Goal: Browse casually: Explore the website without a specific task or goal

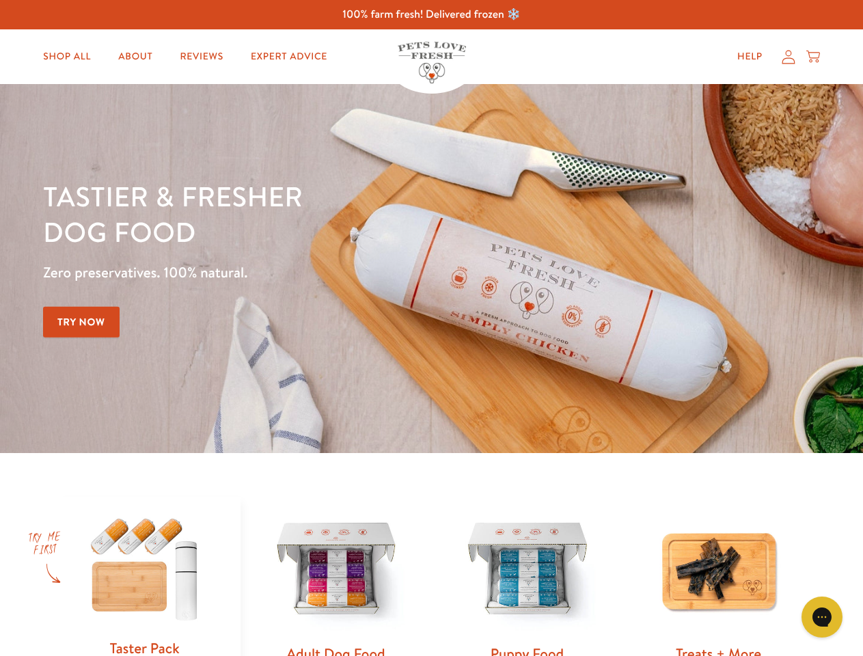
click at [431, 328] on div "Tastier & fresher dog food Zero preservatives. 100% natural. Try Now" at bounding box center [302, 268] width 518 height 180
click at [822, 617] on icon "Open gorgias live chat" at bounding box center [821, 616] width 13 height 13
